Goal: Communication & Community: Answer question/provide support

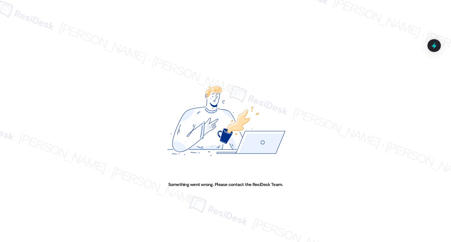
click at [142, 87] on img at bounding box center [226, 121] width 226 height 121
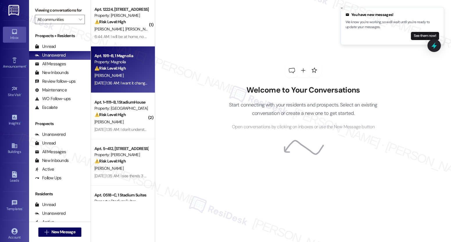
click at [102, 65] on div "Property: Magnolia" at bounding box center [121, 62] width 54 height 6
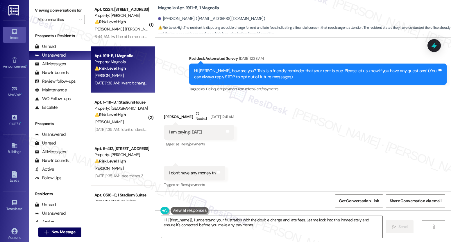
type textarea "Hi {{first_name}}, I understand your frustration with the double charge and lat…"
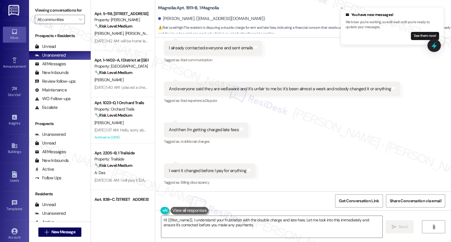
scroll to position [543, 0]
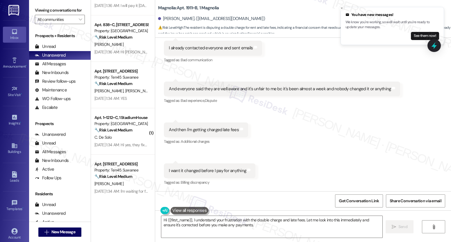
click at [230, 61] on div "Tagged as: Bad communication Click to highlight conversations about Bad communi…" at bounding box center [213, 60] width 98 height 8
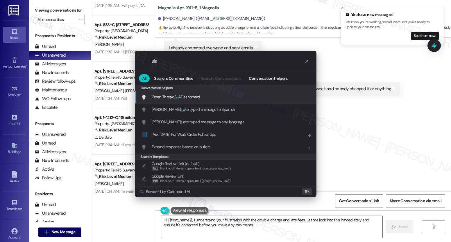
type input "sla"
click at [194, 97] on span "Open Thread SLA Dashboard" at bounding box center [176, 96] width 48 height 5
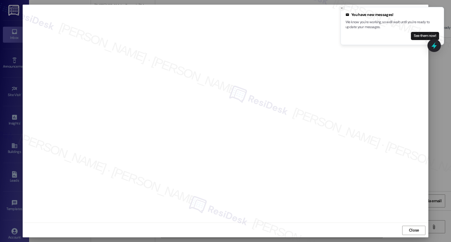
click at [344, 8] on button "Close toast" at bounding box center [342, 8] width 6 height 6
click at [342, 8] on icon "Close toast" at bounding box center [341, 7] width 3 height 3
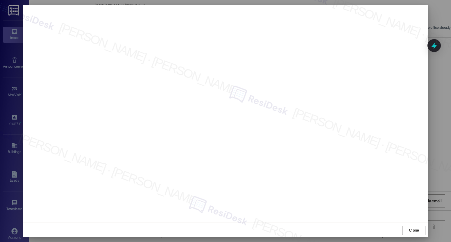
scroll to position [0, 0]
click at [411, 234] on span "Close" at bounding box center [414, 230] width 12 height 9
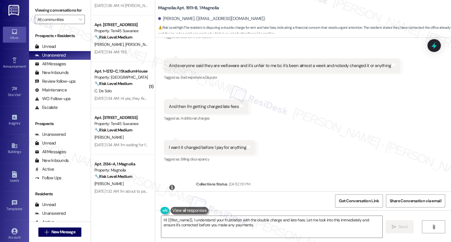
scroll to position [785, 0]
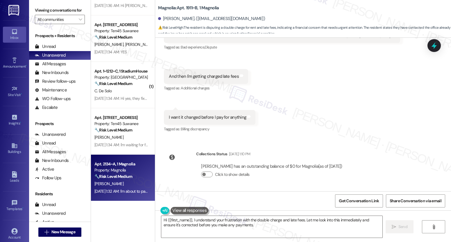
click at [133, 172] on div "Property: Magnolia" at bounding box center [121, 170] width 54 height 6
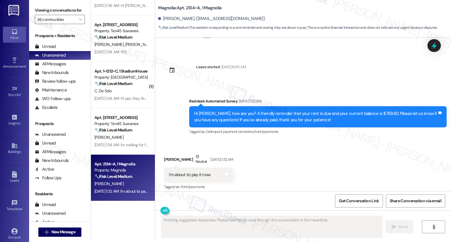
scroll to position [424, 0]
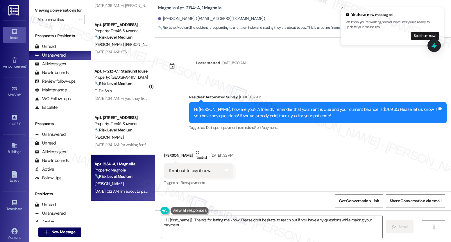
type textarea "Hi {{first_name}}! Thanks for letting me know. Please don't hesitate to reach o…"
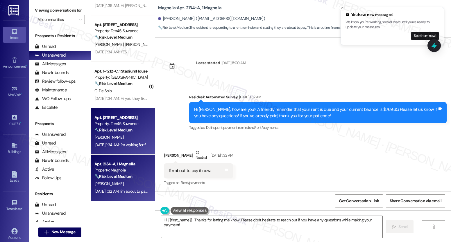
click at [130, 138] on div "A. Mohamud" at bounding box center [121, 137] width 55 height 7
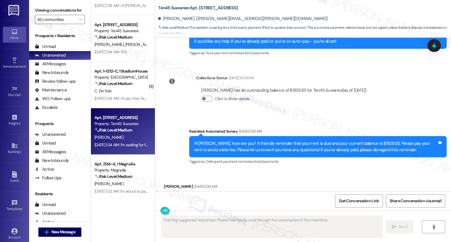
scroll to position [221, 0]
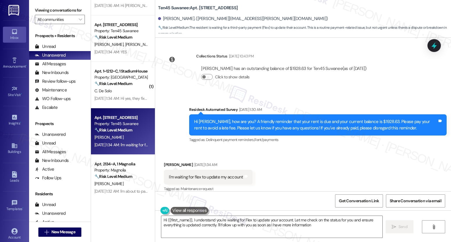
type textarea "Hi {{first_name}}, I understand you're waiting for Flex to update your account.…"
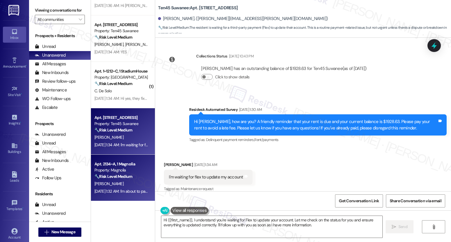
click at [118, 172] on div "Property: Magnolia" at bounding box center [121, 170] width 54 height 6
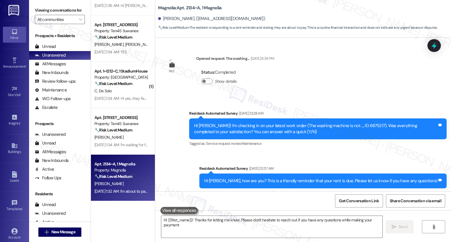
type textarea "Hi {{first_name}}! Thanks for letting me know. Please don't hesitate to reach o…"
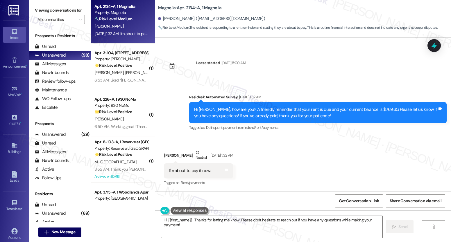
scroll to position [735, 0]
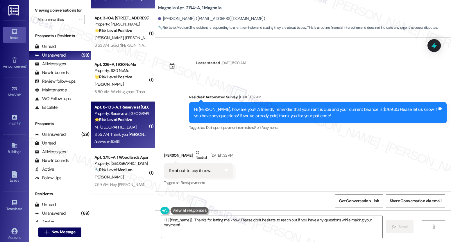
click at [122, 129] on div "M. Norfolk" at bounding box center [121, 127] width 55 height 7
type textarea "Hi {{first_name}}! Thanks for letting me know. Please don't hesitate to reach o…"
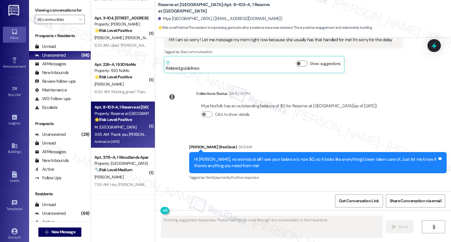
scroll to position [2152, 0]
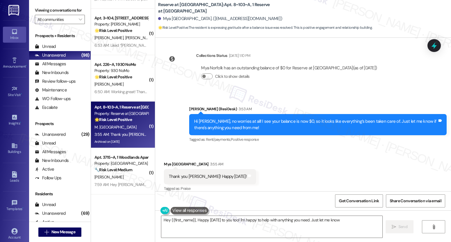
type textarea "Hey {{first_name}}, Happy Wednesday to you too! I'm happy to help with anything…"
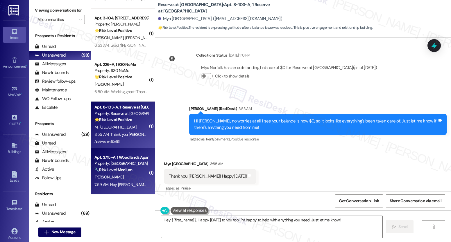
click at [122, 166] on div "Property: Woodlands" at bounding box center [121, 164] width 54 height 6
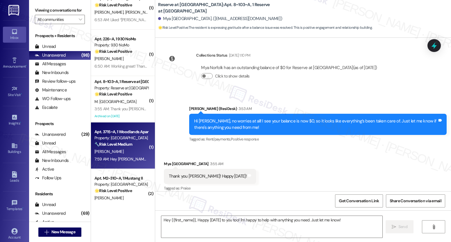
scroll to position [845, 0]
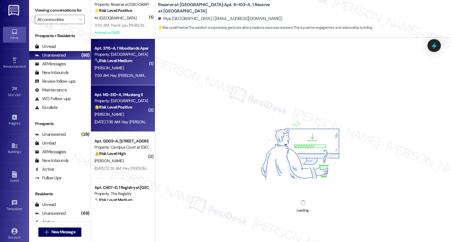
click at [131, 121] on div "Aug 12, 2025 at 7:38 AM: Hey Clara, we appreciate your text! We'll be back at 1…" at bounding box center [222, 121] width 257 height 5
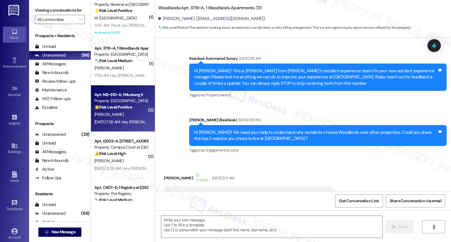
scroll to position [1712, 0]
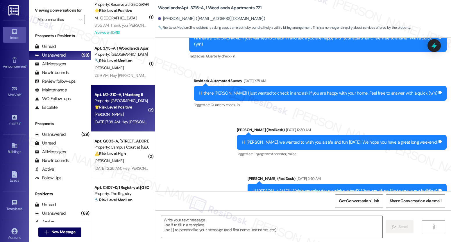
type textarea "Fetching suggested responses. Please feel free to read through the conversation…"
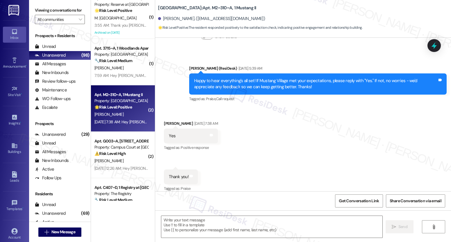
scroll to position [605, 0]
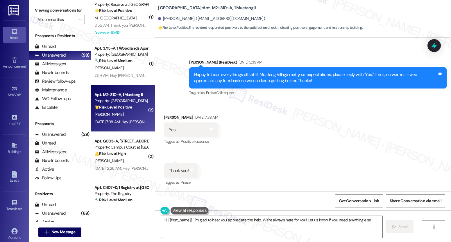
type textarea "Hi {{first_name}}! I'm glad to hear you appreciate the help. We're always here …"
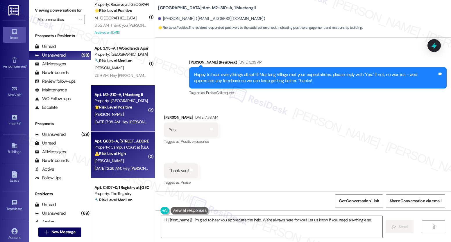
click at [125, 167] on div "Aug 10, 2025 at 12:26 AM: Hey Grace, we appreciate your text! We'll be back at …" at bounding box center [223, 168] width 258 height 5
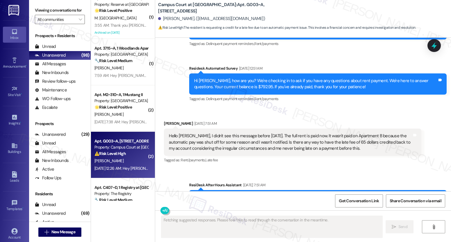
scroll to position [732, 0]
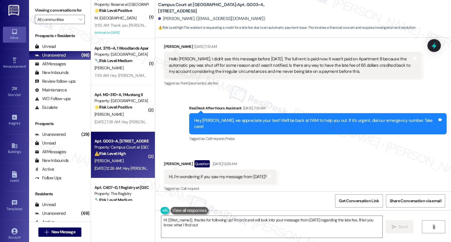
type textarea "Hi {{first_name}}, thanks for following up! I'm on it and will look into your m…"
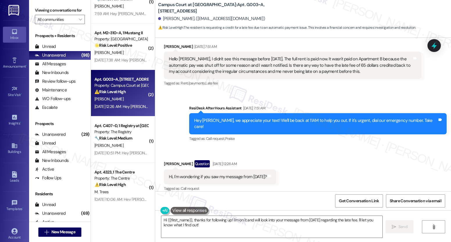
scroll to position [988, 0]
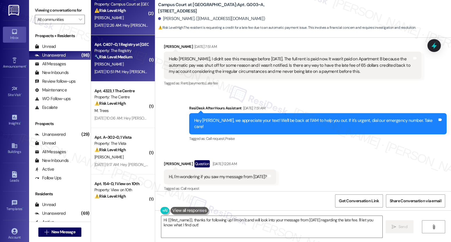
click at [131, 72] on div "Aug 09, 2025 at 10:51 PM: Hey Grace, we appreciate your text! We'll be back at …" at bounding box center [222, 71] width 257 height 5
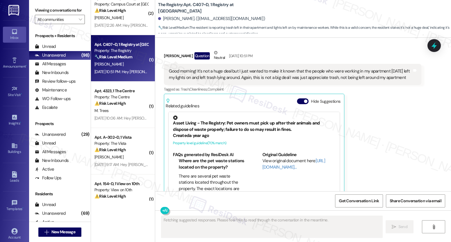
scroll to position [1098, 0]
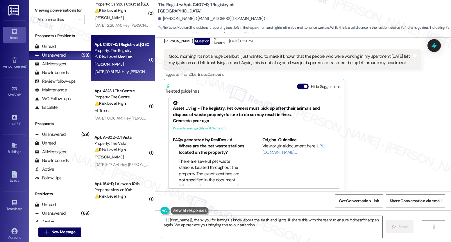
type textarea "Hi {{first_name}}, thank you for letting us know about the trash and lights. I'…"
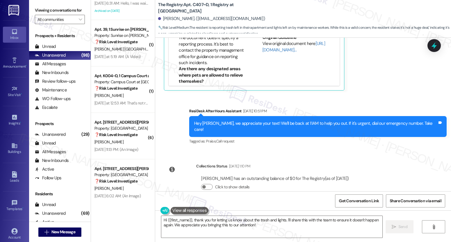
scroll to position [2078, 0]
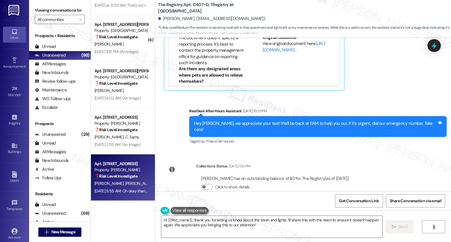
click at [126, 182] on div "R. Kibby G. Athey" at bounding box center [121, 183] width 55 height 7
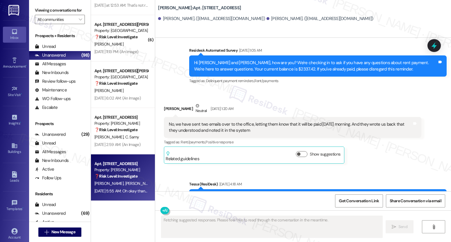
scroll to position [1778, 0]
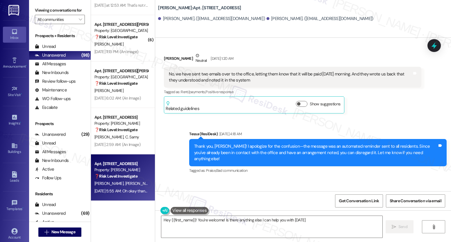
type textarea "Hey {{first_name}}! You're welcome! Is there anything else I can help you with …"
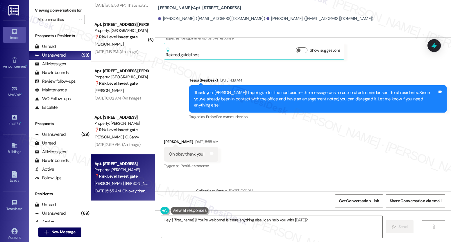
scroll to position [1718, 0]
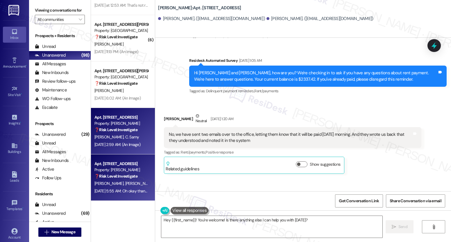
click at [125, 136] on span "C. Samy" at bounding box center [132, 137] width 14 height 5
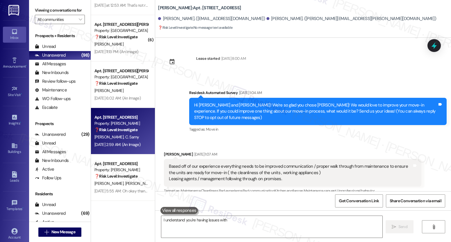
scroll to position [1463, 0]
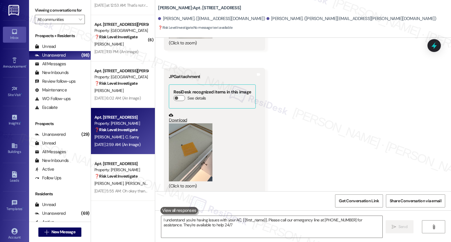
type textarea "I understand you're having issues with your AC, {{first_name}}. Please call our…"
drag, startPoint x: 180, startPoint y: 161, endPoint x: 146, endPoint y: 206, distance: 56.7
click at [135, 219] on div "DLP Proper (Student) Prospect Property: DLP Proper (Student) T. Randall Aug 06,…" at bounding box center [271, 121] width 360 height 242
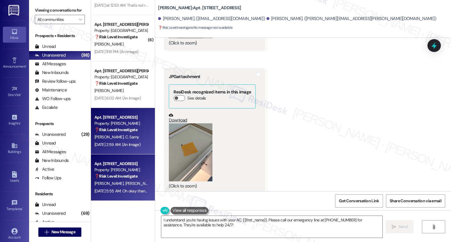
click at [133, 193] on div "Aug 08, 2025 at 5:55 AM: Oh okay thank you! Aug 08, 2025 at 5:55 AM: Oh okay th…" at bounding box center [124, 191] width 60 height 5
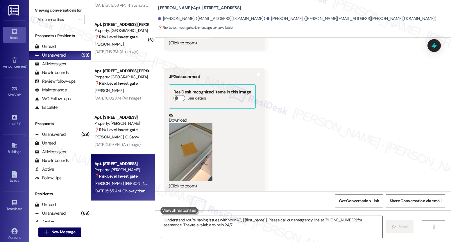
type textarea "I understand you're having issues with your AC, {{first_name}}. Please call our…"
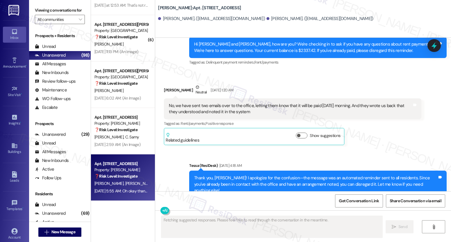
scroll to position [1778, 0]
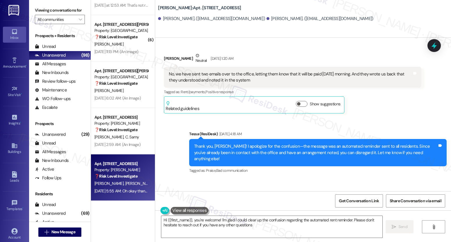
type textarea "Hi {{first_name}}, you're welcome! I'm glad I could clear up the confusion rega…"
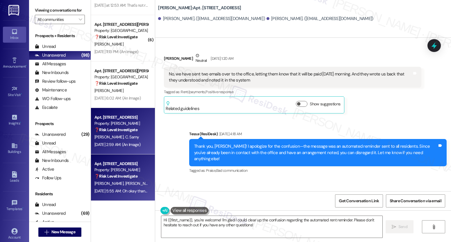
click at [119, 126] on div "Property: Brea Frisco" at bounding box center [121, 124] width 54 height 6
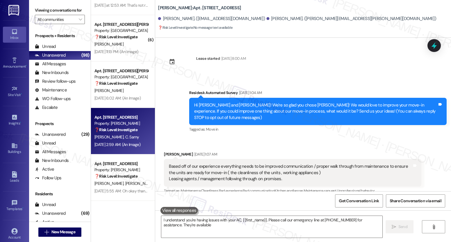
scroll to position [1463, 0]
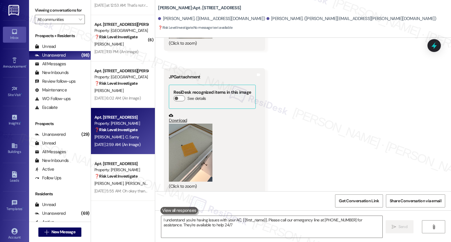
type textarea "I understand you're having issues with your AC, {{first_name}}. Please call our…"
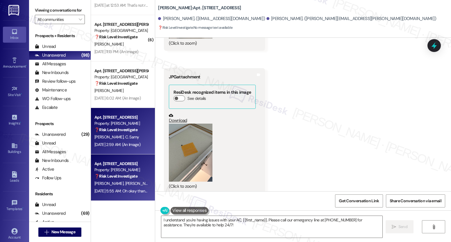
click at [129, 171] on div "Property: Brea Frisco" at bounding box center [121, 170] width 54 height 6
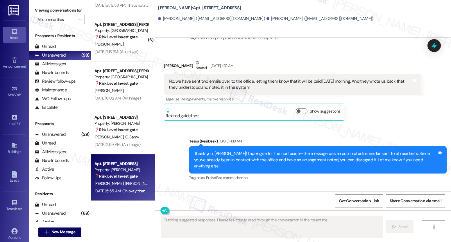
scroll to position [1778, 0]
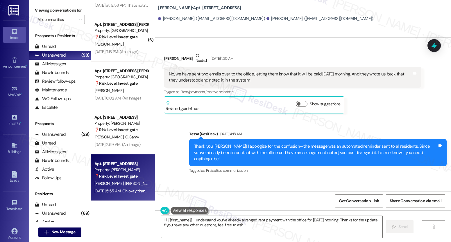
type textarea "Hi {{first_name}}! I understand you've already arranged rent payment with the o…"
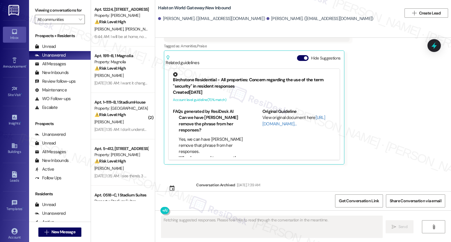
scroll to position [1725, 0]
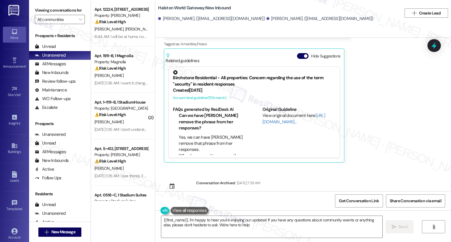
type textarea "{{first_name}}, I'm happy to hear you're enjoying our updates! If you have any …"
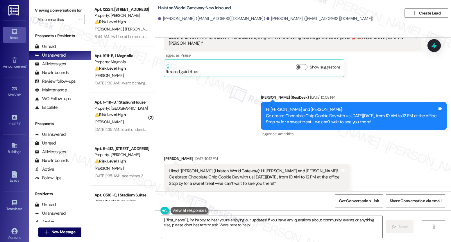
scroll to position [1572, 0]
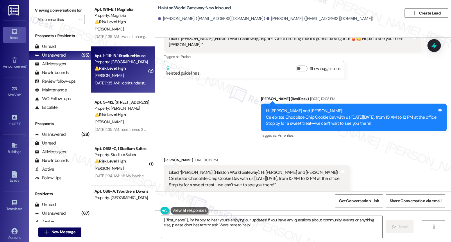
click at [107, 71] on strong "⚠️ Risk Level: High" at bounding box center [109, 68] width 31 height 5
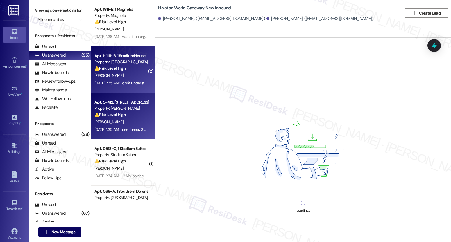
click at [104, 121] on span "J. Jacob" at bounding box center [108, 121] width 29 height 5
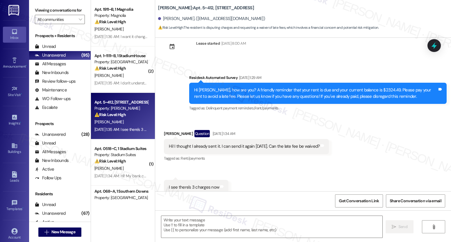
scroll to position [204, 0]
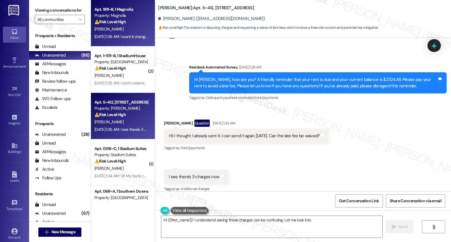
type textarea "Hi {{first_name}}! I understand seeing those charges can be confusing. Let me l…"
click at [123, 43] on div "Apt. 1911~B, 1 Magnolia Property: Magnolia ⚠️ Risk Level: High The resident is …" at bounding box center [123, 23] width 64 height 47
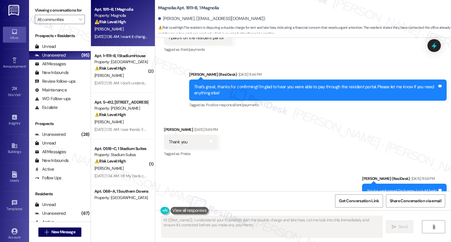
type textarea "Hi {{first_name}}, I understand your frustration with the double charge and lat…"
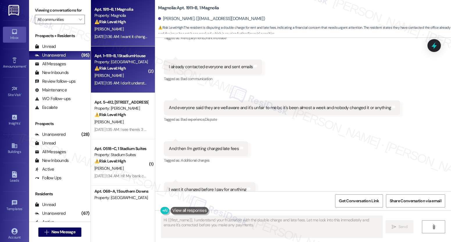
scroll to position [732, 0]
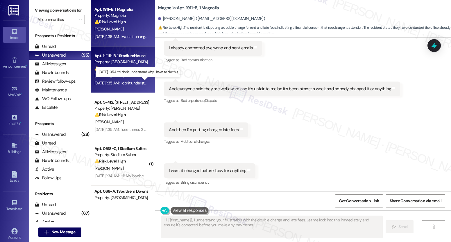
click at [119, 85] on div "Aug 06, 2025 at 1:35 AM: I don't understand why I have to do this Aug 06, 2025 …" at bounding box center [140, 83] width 92 height 5
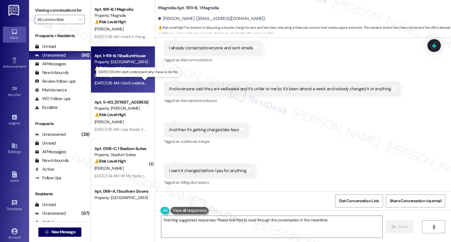
scroll to position [598, 0]
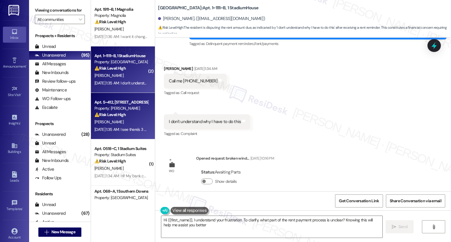
type textarea "Hi {{first_name}}, I understand your frustration. To clarify, what part of the …"
click at [108, 123] on div "J. Jacob" at bounding box center [121, 122] width 55 height 7
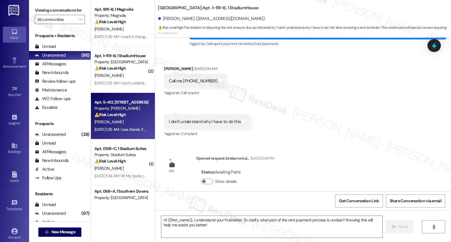
type textarea "Fetching suggested responses. Please feel free to read through the conversation…"
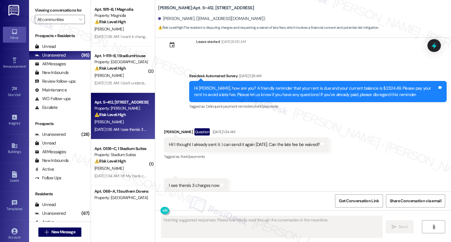
scroll to position [204, 0]
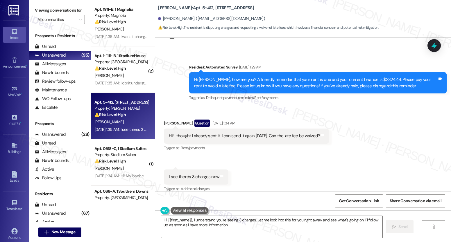
type textarea "Hi {{first_name}}, I understand you're seeing 3 charges. Let me look into this …"
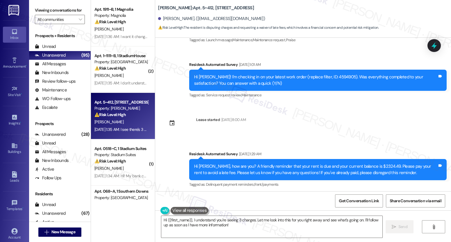
scroll to position [204, 0]
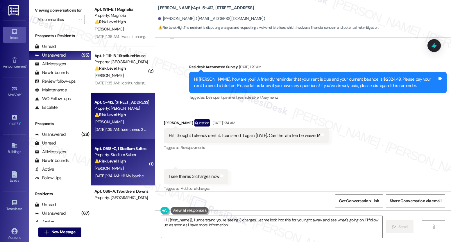
click at [128, 173] on div "Aug 06, 2025 at 1:34 AM: Hi! My bank card expired on the 31st but my new one co…" at bounding box center [121, 176] width 55 height 7
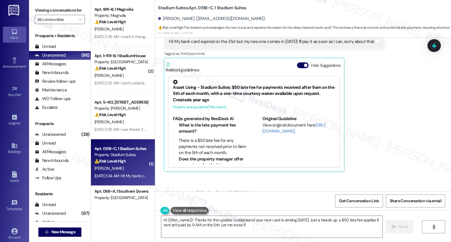
scroll to position [618, 0]
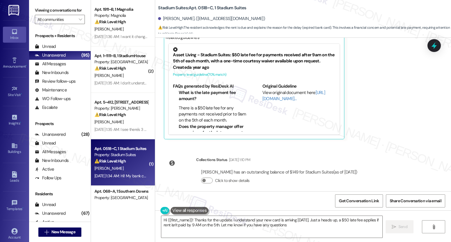
type textarea "Hi {{first_name}}! Thanks for the update. I understand your new card is arrivin…"
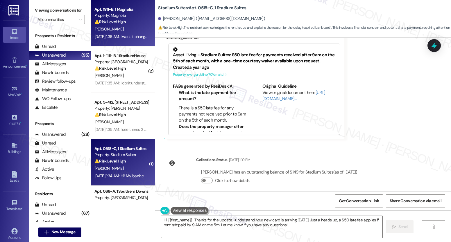
click at [125, 25] on div "⚠️ Risk Level: High The resident is disputing a double charge for rent and late…" at bounding box center [121, 22] width 54 height 6
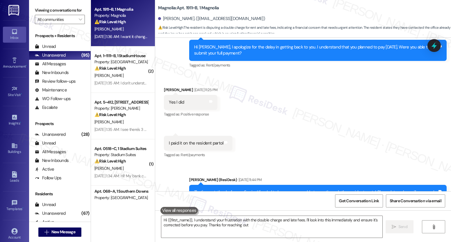
type textarea "Hi {{first_name}}, I understand your frustration with the double charge and lat…"
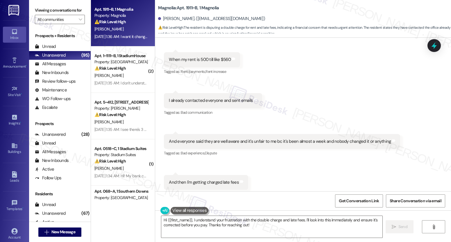
scroll to position [678, 0]
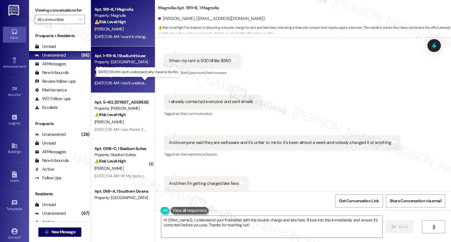
click at [118, 82] on div "Aug 06, 2025 at 1:35 AM: I don't understand why I have to do this Aug 06, 2025 …" at bounding box center [140, 83] width 92 height 5
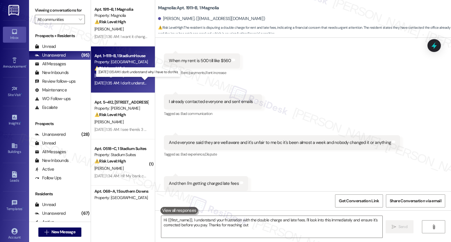
type textarea "Hi {{first_name}}, I understand your frustration with the double charge and lat…"
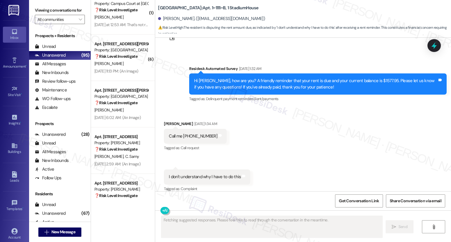
scroll to position [2078, 0]
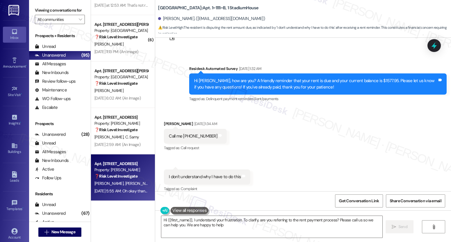
type textarea "Hi {{first_name}}, I understand your frustration. To clarify, are you referring…"
click at [125, 186] on span "G. Athey" at bounding box center [139, 183] width 29 height 5
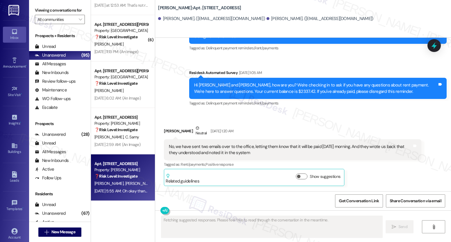
scroll to position [1778, 0]
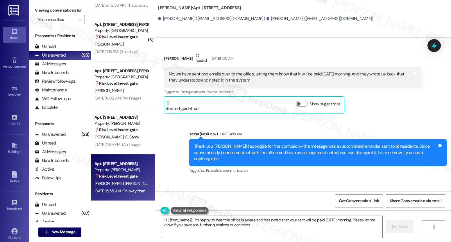
type textarea "Hi {{first_name}}! I'm happy to hear the office is aware and has noted that you…"
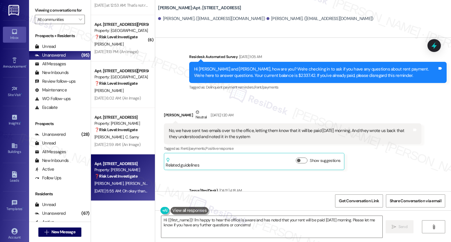
scroll to position [1832, 0]
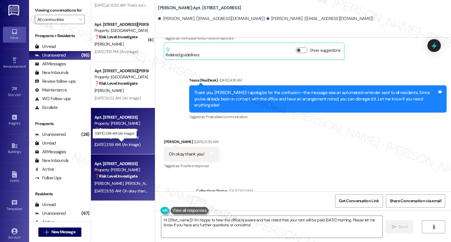
click at [134, 146] on div "Aug 08, 2025 at 2:59 AM: (An Image) Aug 08, 2025 at 2:59 AM: (An Image)" at bounding box center [117, 144] width 46 height 5
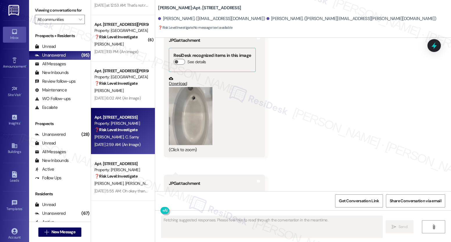
scroll to position [1463, 0]
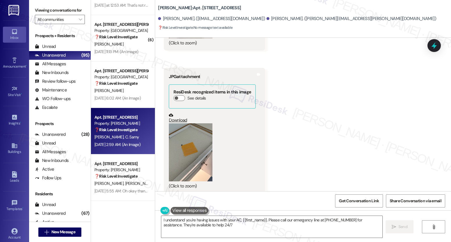
type textarea "I understand you're having issues with your AC, {{first_name}}. Please call our…"
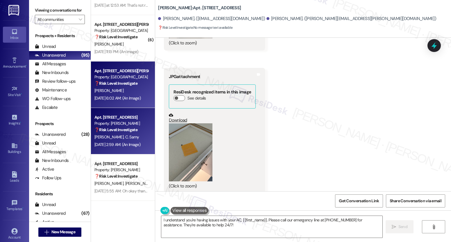
click at [119, 95] on div "Aug 12, 2025 at 6:02 AM: (An Image) Aug 12, 2025 at 6:02 AM: (An Image)" at bounding box center [121, 98] width 55 height 7
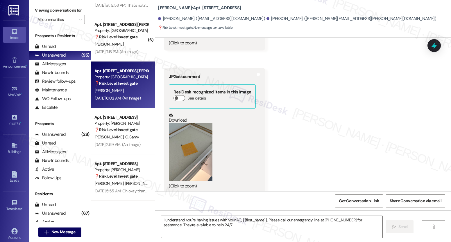
type textarea "Fetching suggested responses. Please feel free to read through the conversation…"
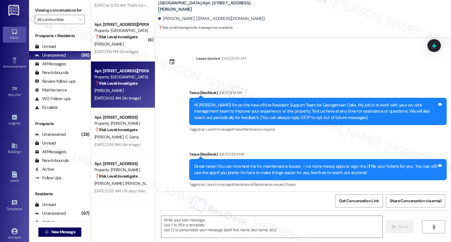
scroll to position [1046, 0]
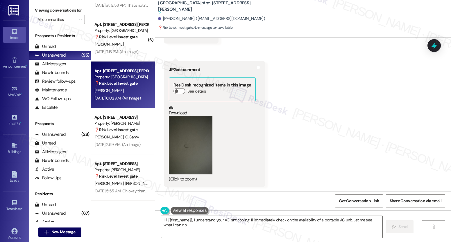
type textarea "Hi {{first_name}}, I understand your AC isn't cooling. I'll immediately check o…"
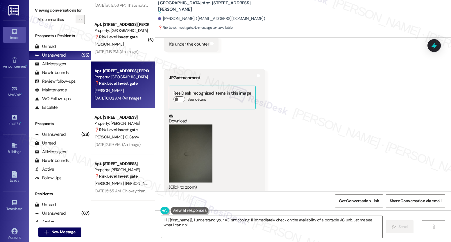
scroll to position [1037, 0]
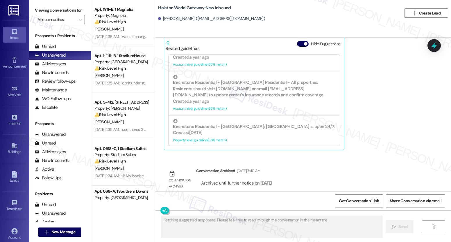
scroll to position [230, 0]
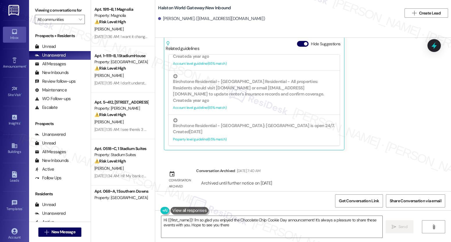
type textarea "Hi {{first_name}}! I'm so glad you enjoyed the Chocolate Chip Cookie Day announ…"
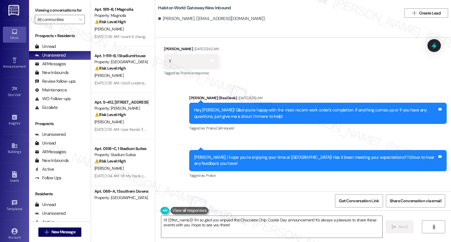
scroll to position [3361, 0]
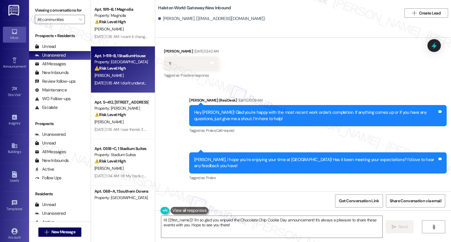
click at [127, 69] on div "⚠️ Risk Level: High The resident is disputing the rent amount due, as indicated…" at bounding box center [121, 68] width 54 height 6
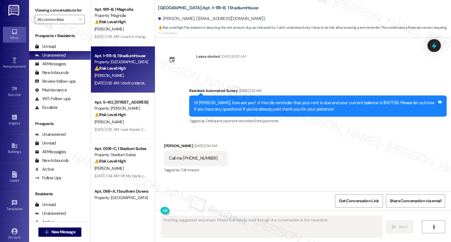
scroll to position [543, 0]
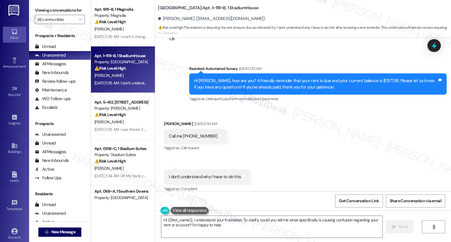
type textarea "Hi {{first_name}}, I understand your frustration. To clarify, could you tell me…"
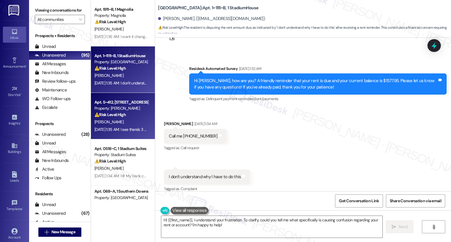
click at [113, 126] on div "J. Jacob" at bounding box center [121, 122] width 55 height 7
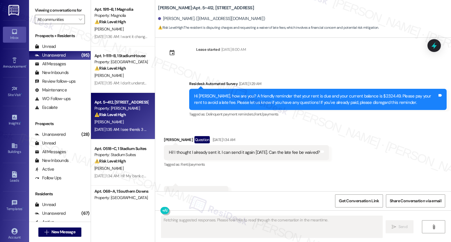
scroll to position [204, 0]
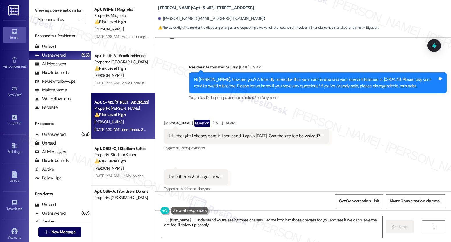
type textarea "Hi {{first_name}}! I understand you're seeing three charges. Let me look into t…"
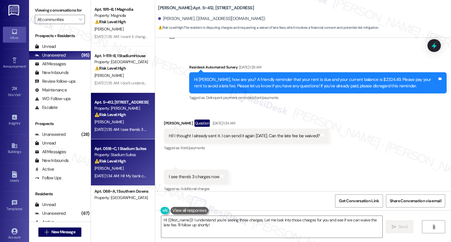
click at [114, 162] on strong "⚠️ Risk Level: High" at bounding box center [109, 161] width 31 height 5
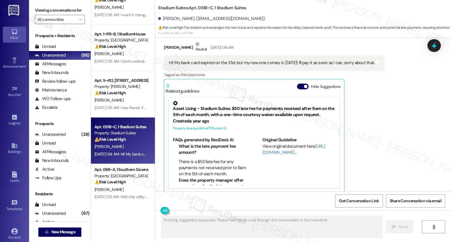
scroll to position [109, 0]
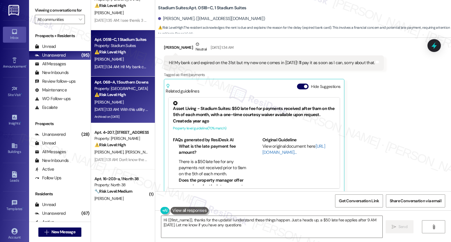
type textarea "Hi {{first_name}}, thanks for the update! I understand these things happen. Jus…"
click at [140, 96] on div "⚠️ Risk Level: High The resident is questioning a utility fee in relation to th…" at bounding box center [121, 95] width 54 height 6
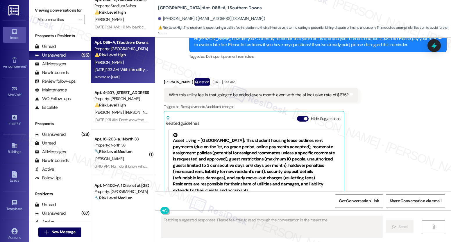
scroll to position [3112, 0]
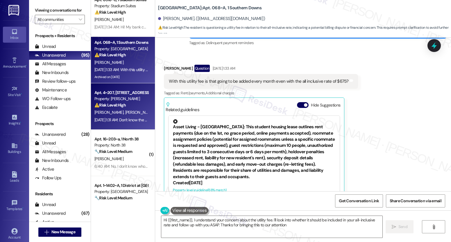
type textarea "Hi {{first_name}}, I understand your concern about the utility fee. I'll look i…"
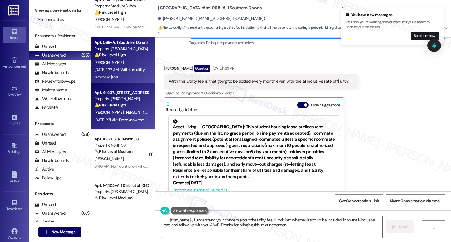
click at [129, 110] on div "M. Lueking T. Graham" at bounding box center [121, 112] width 55 height 7
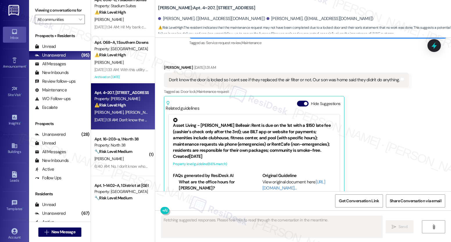
scroll to position [633, 0]
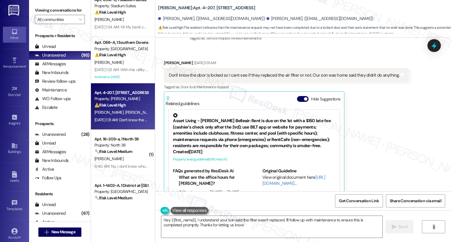
type textarea "Hey {{first_name}}, I understand your son said the filter wasn't replaced. I'll…"
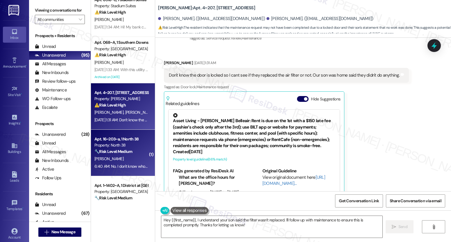
click at [135, 156] on div "K. Elliott" at bounding box center [121, 158] width 55 height 7
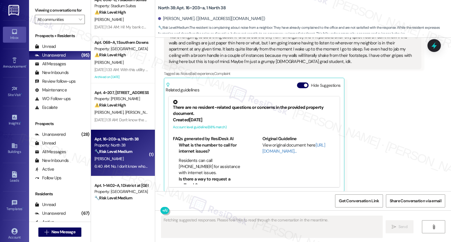
scroll to position [368, 0]
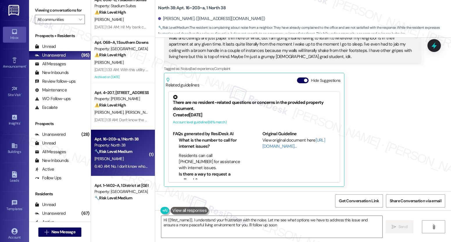
type textarea "Hi {{first_name}}, I understand your frustration with the noise. Let me see wha…"
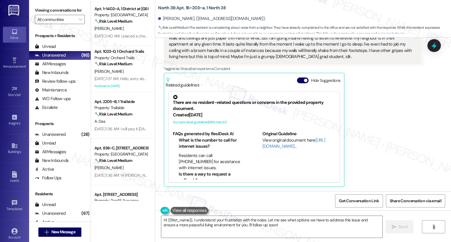
scroll to position [242, 0]
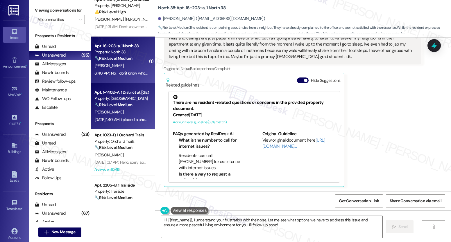
click at [125, 100] on div "Property: District Campus West" at bounding box center [121, 99] width 54 height 6
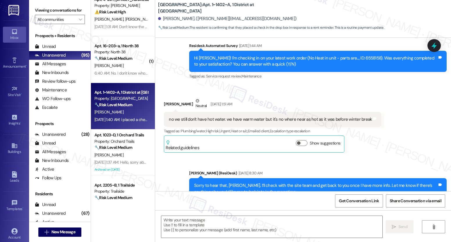
type textarea "Fetching suggested responses. Please feel free to read through the conversation…"
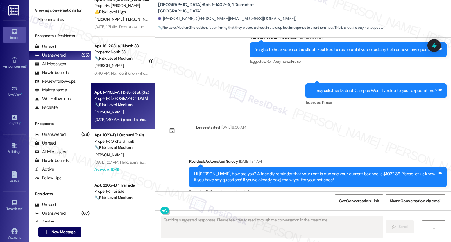
scroll to position [1519, 0]
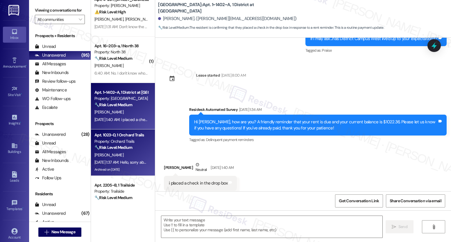
click at [112, 154] on div "K. Surdey" at bounding box center [121, 155] width 55 height 7
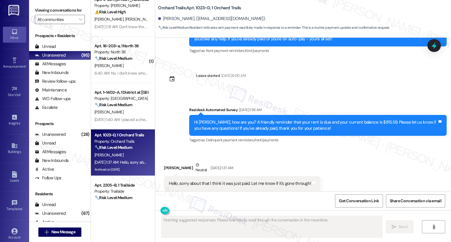
scroll to position [2886, 0]
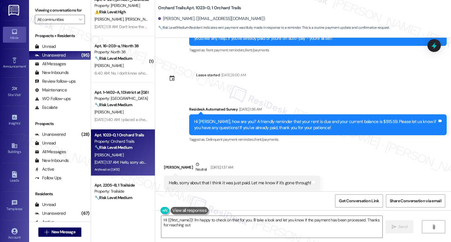
type textarea "Hi {{first_name}}! I'm happy to check on that for you. I'll take a look and let…"
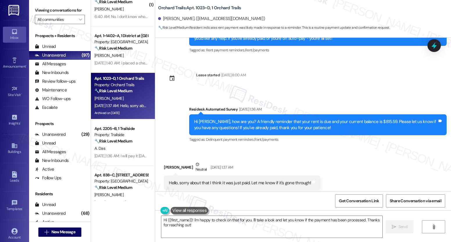
scroll to position [300, 0]
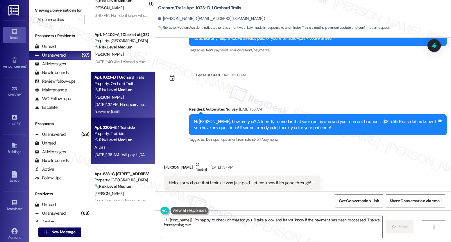
click at [104, 149] on div "A. Das" at bounding box center [121, 147] width 55 height 7
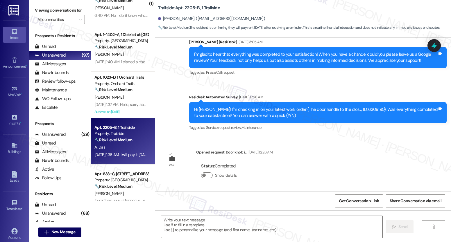
type textarea "Fetching suggested responses. Please feel free to read through the conversation…"
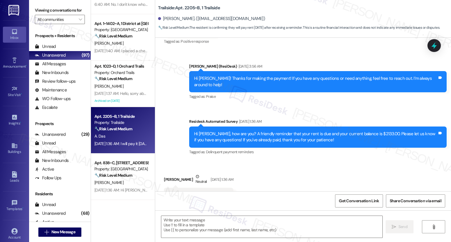
scroll to position [402, 0]
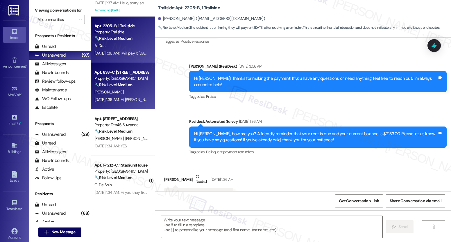
click at [124, 86] on strong "🔧 Risk Level: Medium" at bounding box center [113, 84] width 38 height 5
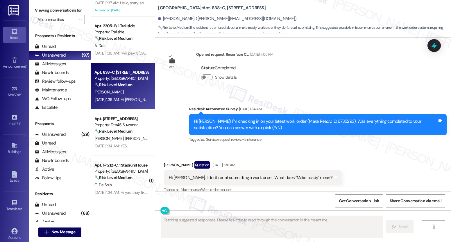
scroll to position [374, 0]
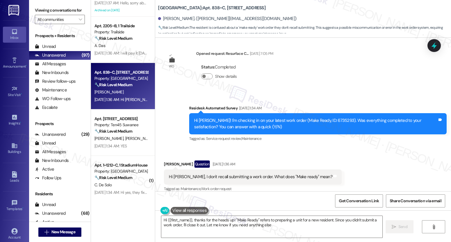
type textarea "Hi {{first_name}}, thanks for the heads up! "Make Ready" refers to preparing a …"
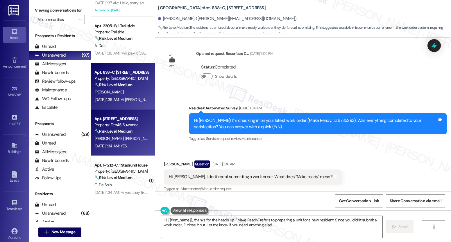
click at [125, 138] on span "D. Sease" at bounding box center [139, 138] width 29 height 5
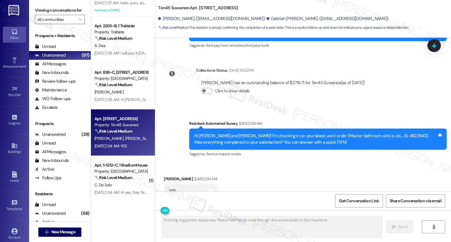
scroll to position [404, 0]
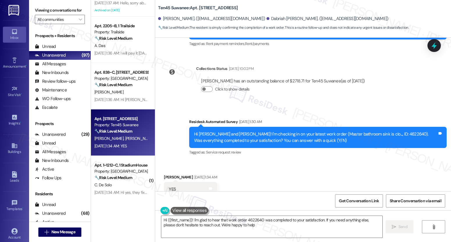
type textarea "Hi {{first_name}}! I'm glad to hear that work order 4622640 was completed to yo…"
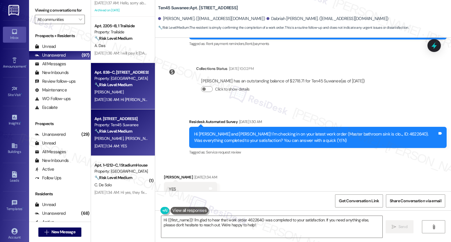
click at [101, 89] on div "R. Restrepo" at bounding box center [121, 92] width 55 height 7
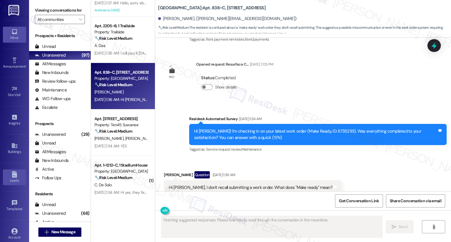
scroll to position [374, 0]
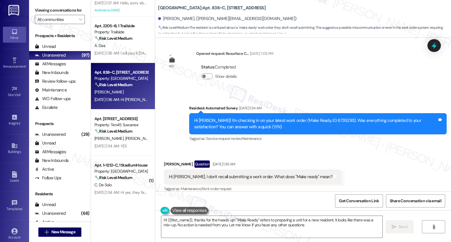
type textarea "Hi {{first_name}}, thanks for the heads up! "Make Ready" refers to preparing a …"
